Goal: Share content

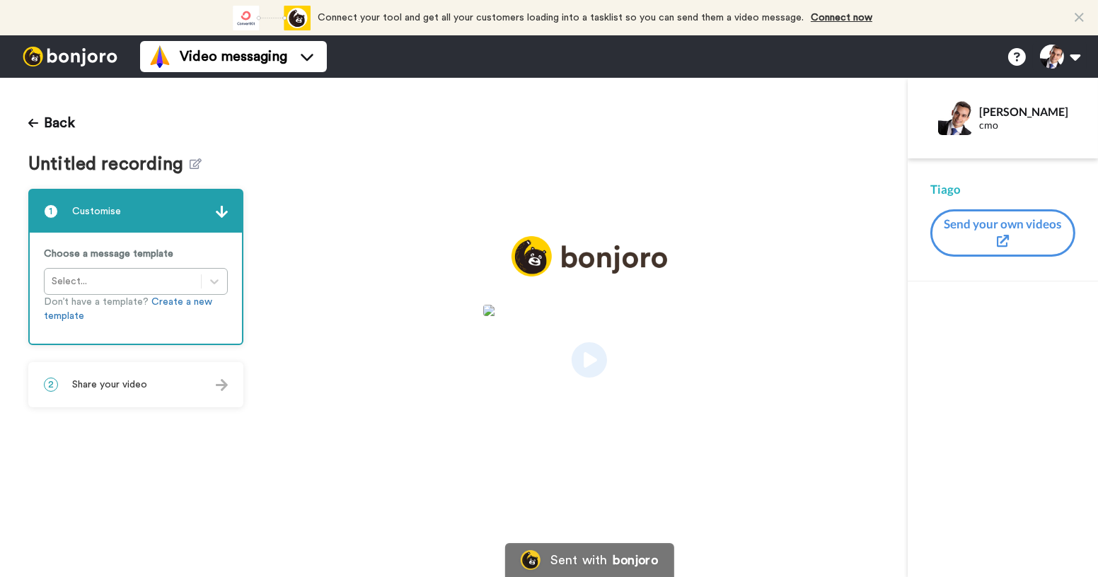
click at [221, 380] on img at bounding box center [222, 385] width 12 height 12
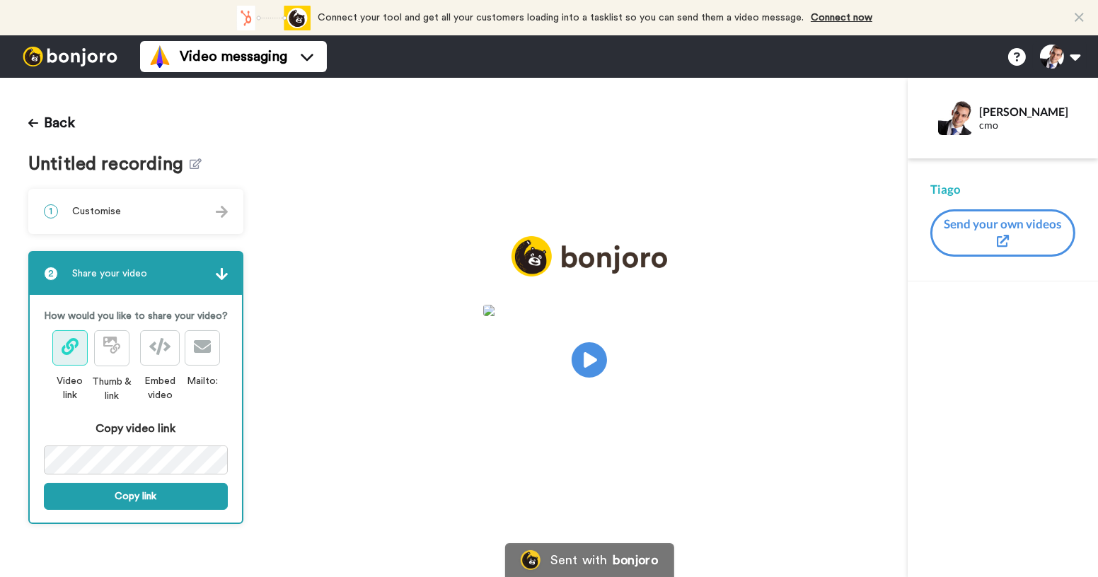
click at [161, 509] on div "How would you like to share your video? Video link Thumb & link Embed video Mai…" at bounding box center [136, 409] width 212 height 229
click at [172, 492] on button "Copy link" at bounding box center [136, 496] width 184 height 27
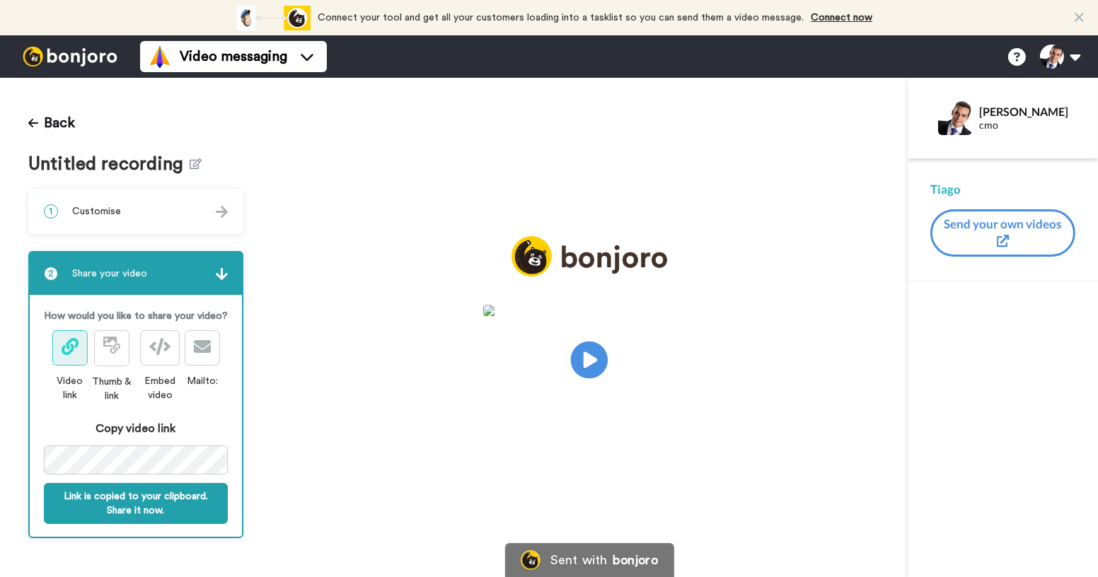
click at [584, 357] on icon "Play/Pause" at bounding box center [589, 360] width 37 height 67
click at [554, 325] on video at bounding box center [589, 358] width 212 height 106
